Goal: Navigation & Orientation: Find specific page/section

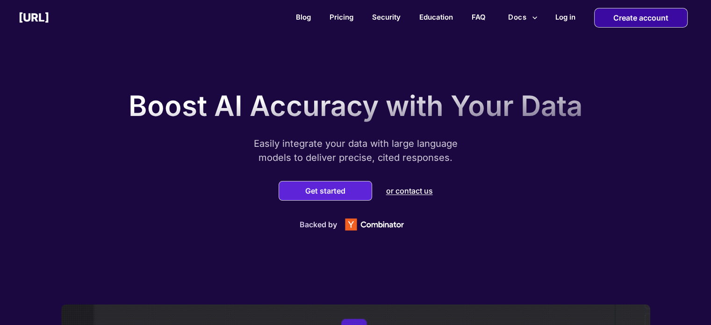
click at [624, 22] on p "Create account" at bounding box center [640, 17] width 55 height 19
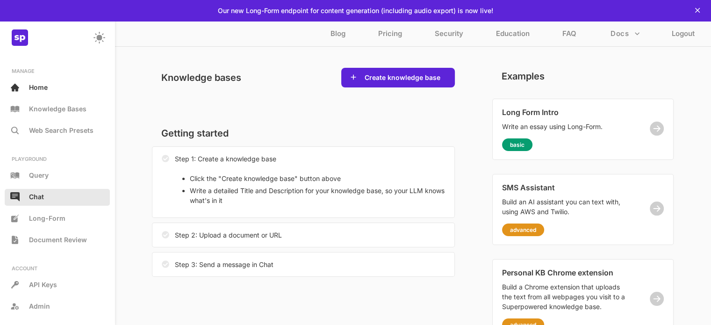
click at [36, 192] on p "Chat" at bounding box center [36, 196] width 15 height 8
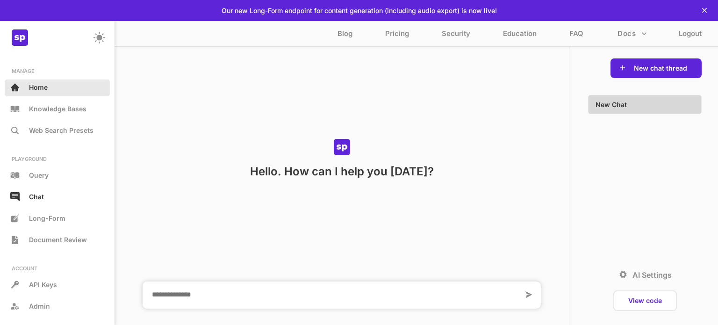
click at [53, 89] on div "Home" at bounding box center [57, 87] width 105 height 17
